Goal: Information Seeking & Learning: Understand process/instructions

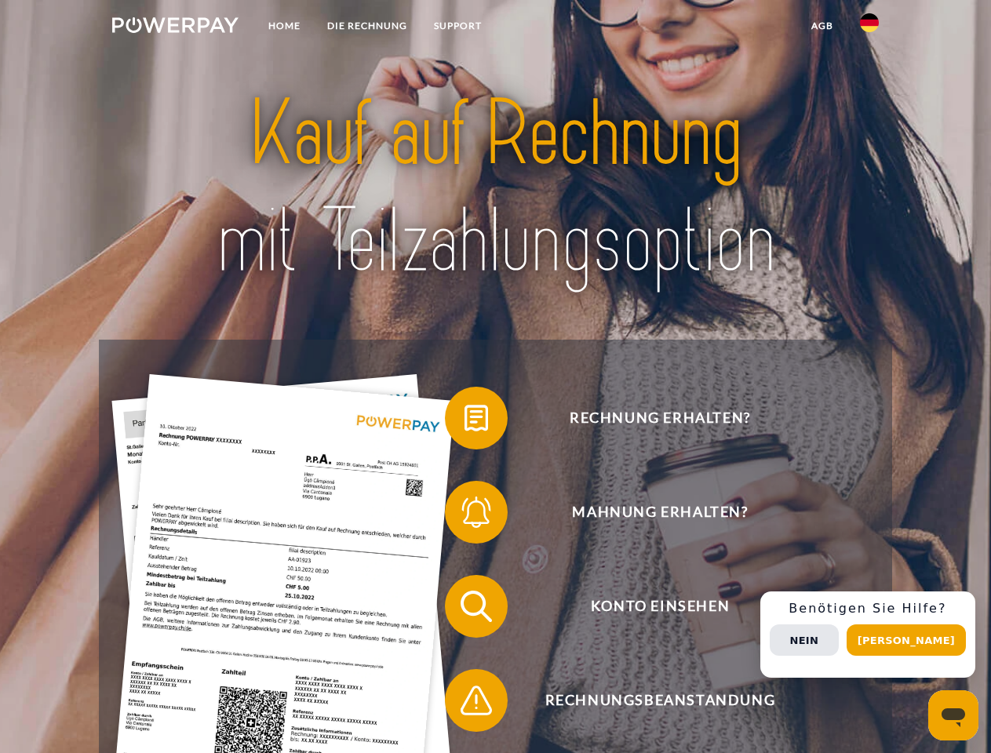
click at [175, 27] on img at bounding box center [175, 25] width 126 height 16
click at [869, 27] on img at bounding box center [869, 22] width 19 height 19
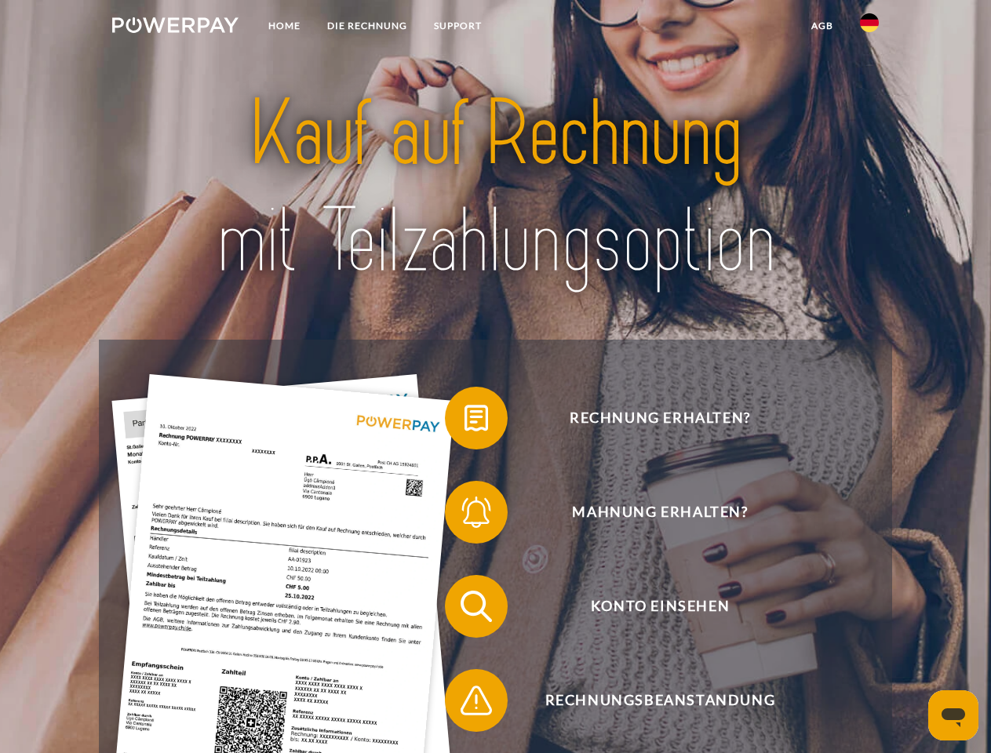
click at [821, 26] on link "agb" at bounding box center [822, 26] width 49 height 28
click at [464, 421] on span at bounding box center [452, 418] width 78 height 78
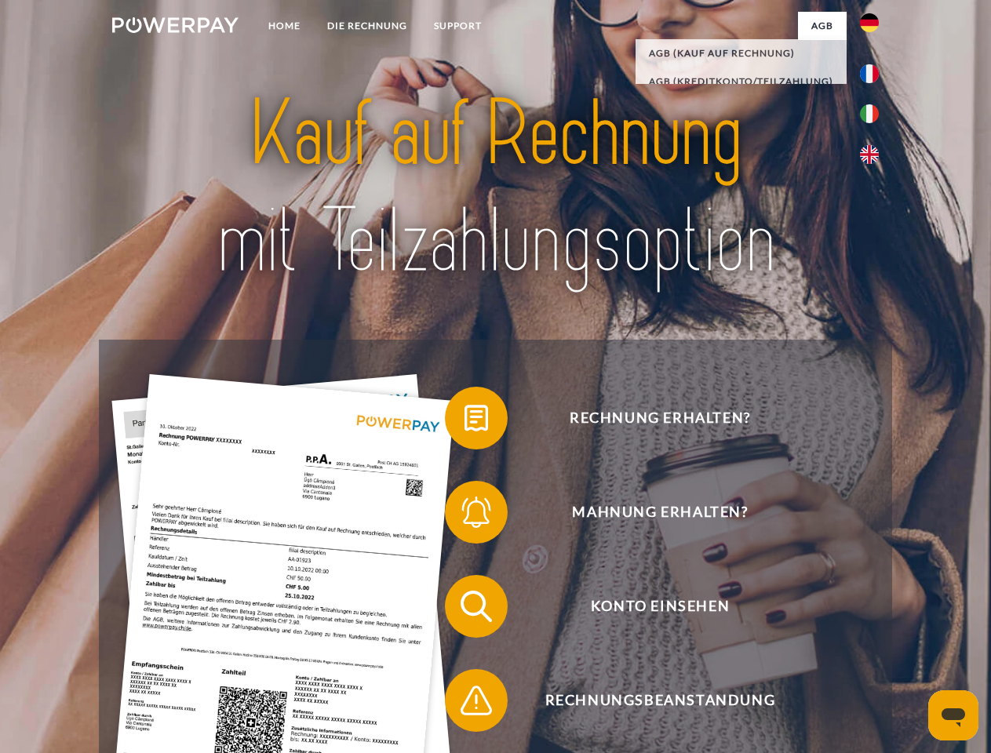
click at [464, 515] on span at bounding box center [452, 512] width 78 height 78
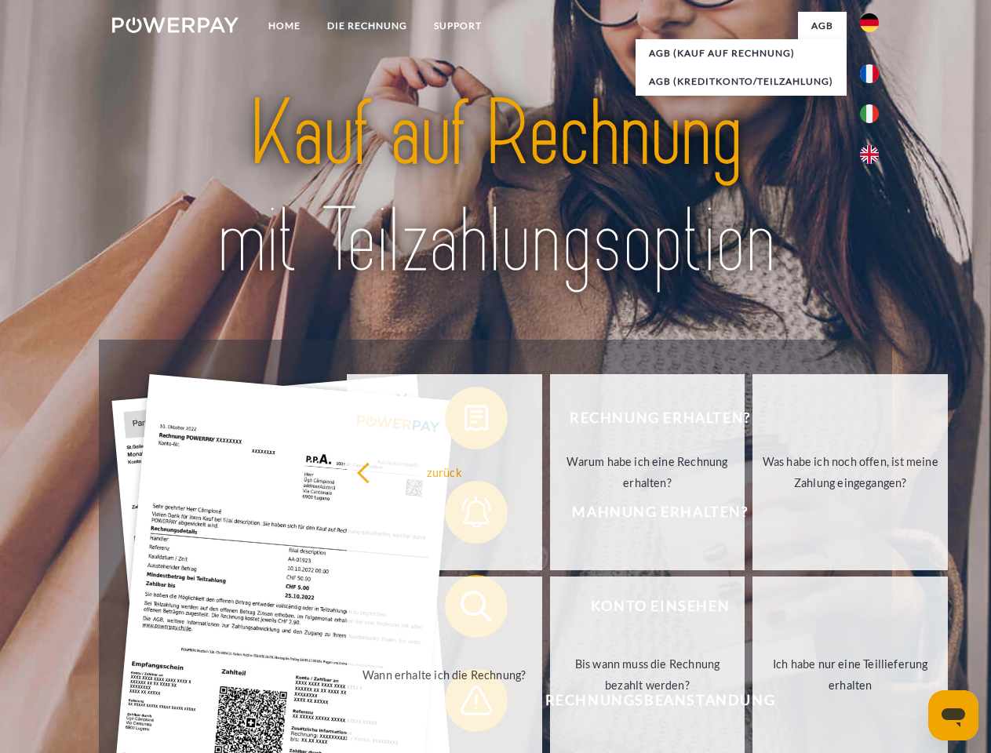
click at [550, 610] on link "Bis wann muss die Rechnung bezahlt werden?" at bounding box center [647, 675] width 195 height 196
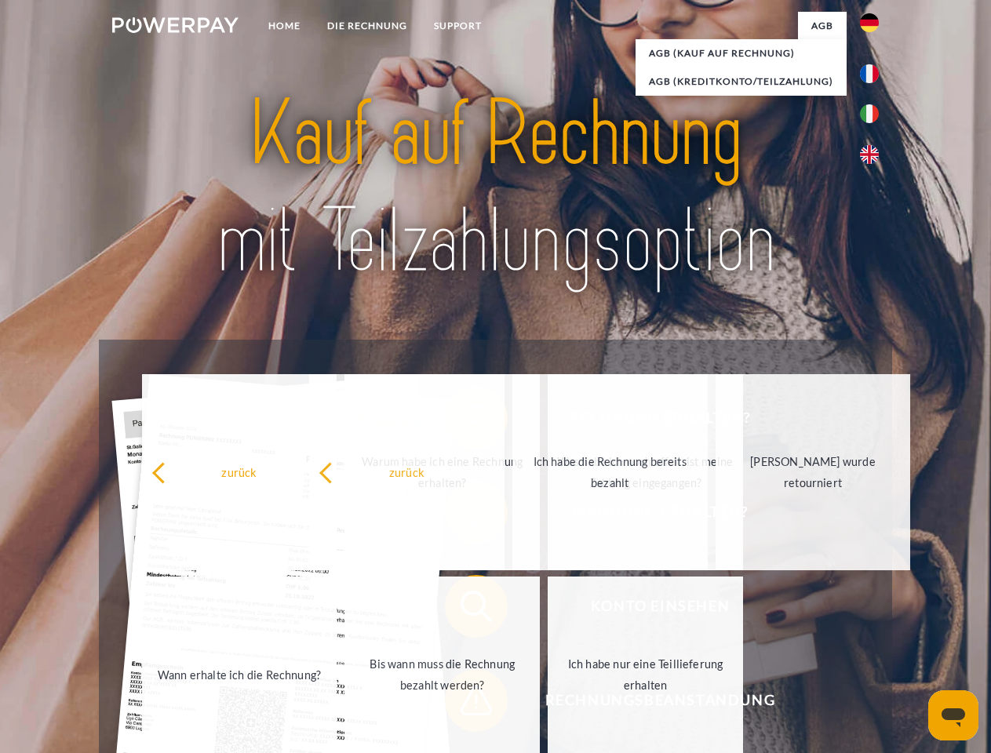
click at [464, 704] on span at bounding box center [452, 700] width 78 height 78
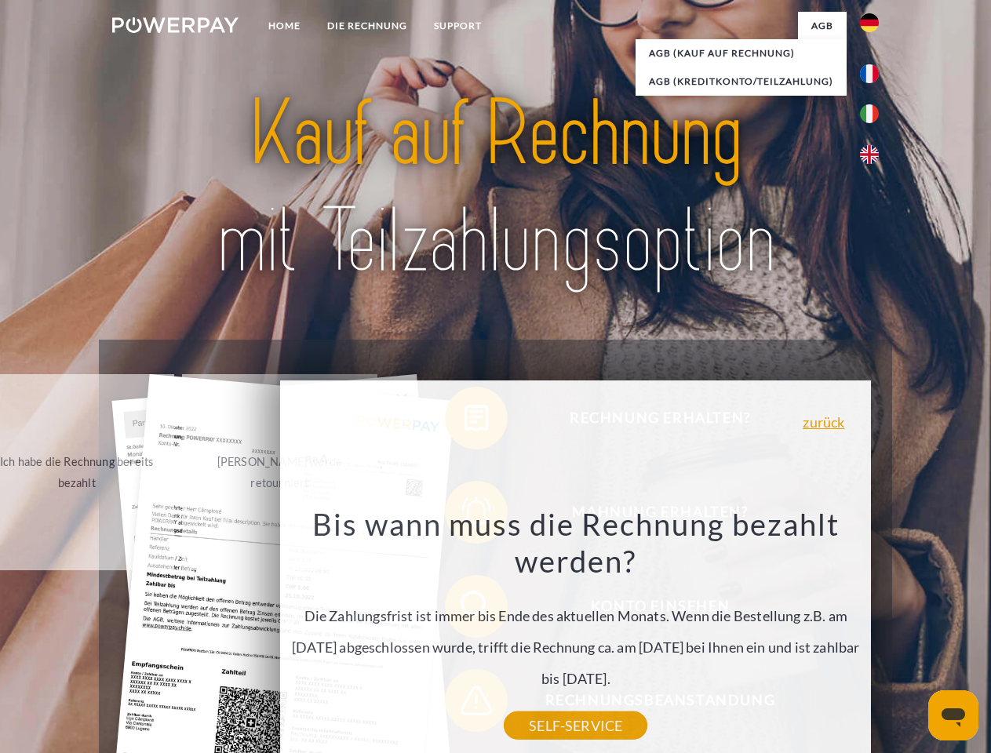
click at [873, 635] on div "Rechnung erhalten? Mahnung erhalten? Konto einsehen" at bounding box center [495, 654] width 792 height 628
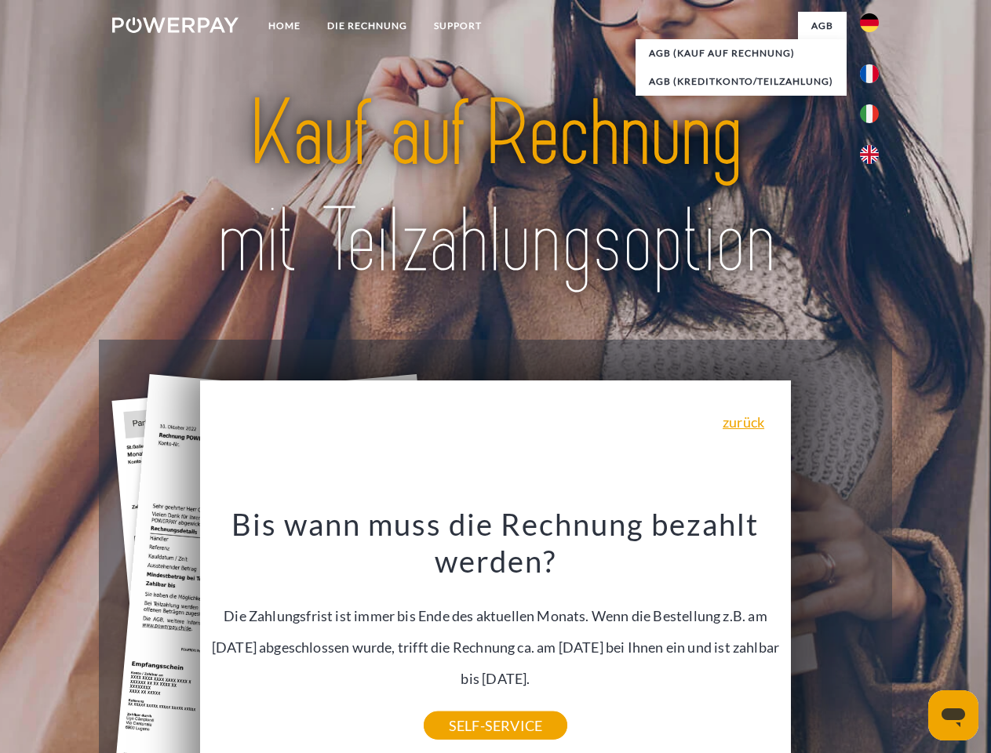
click at [835, 638] on span "Konto einsehen" at bounding box center [660, 606] width 384 height 63
click at [912, 640] on header "Home DIE RECHNUNG SUPPORT" at bounding box center [495, 541] width 991 height 1083
